Goal: Task Accomplishment & Management: Manage account settings

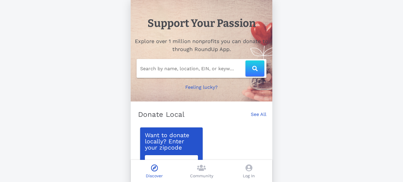
click at [249, 173] on p "Log In" at bounding box center [249, 176] width 12 height 6
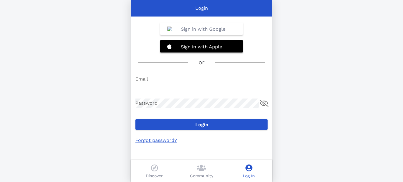
click at [152, 77] on input "Email" at bounding box center [201, 78] width 132 height 9
type input "[EMAIL_ADDRESS][DOMAIN_NAME]"
click at [158, 141] on link "Forgot password?" at bounding box center [156, 140] width 42 height 6
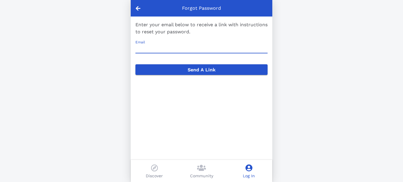
click at [145, 48] on input "Email" at bounding box center [201, 48] width 132 height 9
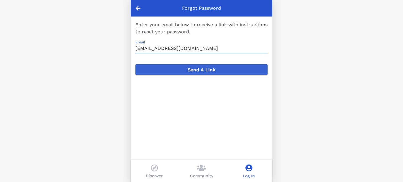
type input "[EMAIL_ADDRESS][DOMAIN_NAME]"
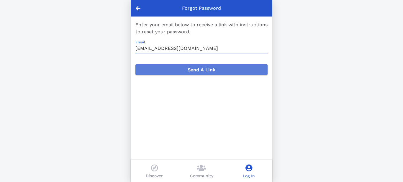
click at [198, 69] on span "Send A Link" at bounding box center [201, 70] width 123 height 6
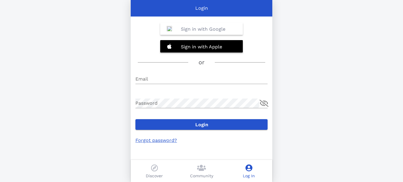
click at [201, 30] on b "Sign in with Google" at bounding box center [203, 29] width 45 height 6
click at [158, 141] on link "Forgot password?" at bounding box center [156, 140] width 42 height 6
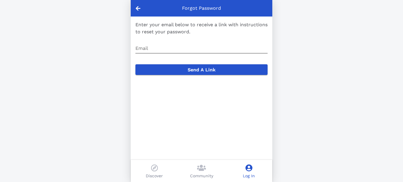
click at [150, 47] on input "Email" at bounding box center [201, 48] width 132 height 9
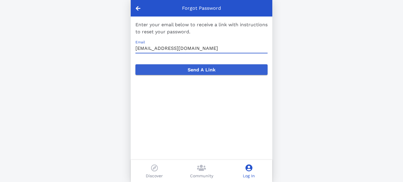
type input "[EMAIL_ADDRESS][DOMAIN_NAME]"
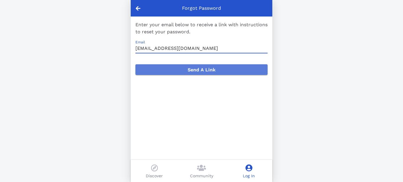
click at [199, 70] on span "Send A Link" at bounding box center [201, 70] width 123 height 6
